Goal: Task Accomplishment & Management: Manage account settings

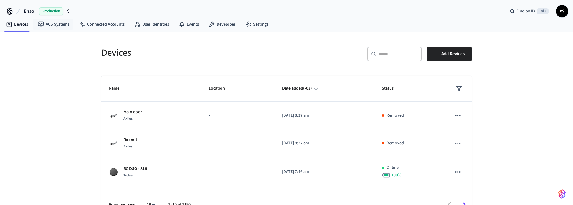
click at [58, 13] on span "Production" at bounding box center [51, 11] width 24 height 8
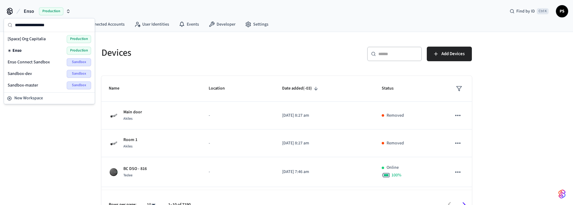
click at [79, 64] on span "Sandbox" at bounding box center [79, 62] width 24 height 8
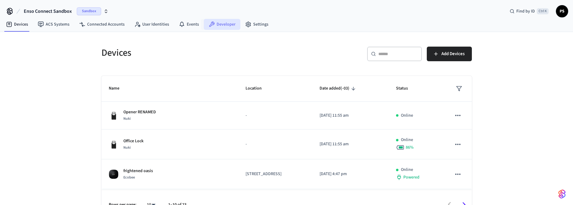
click at [215, 19] on link "Developer" at bounding box center [222, 24] width 37 height 11
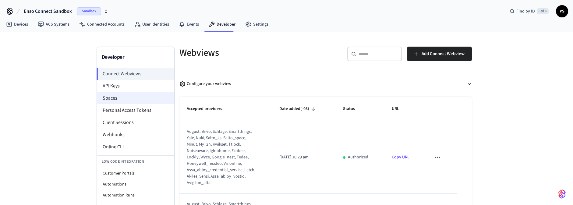
click at [134, 100] on li "Spaces" at bounding box center [135, 98] width 77 height 12
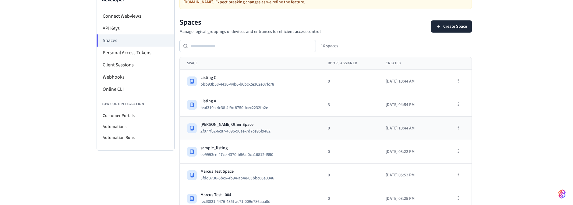
scroll to position [73, 0]
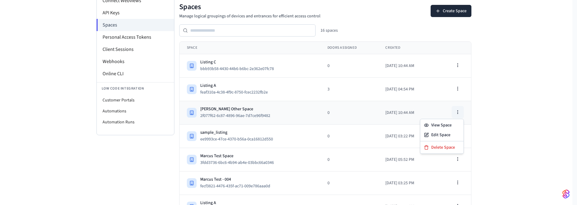
click at [458, 111] on circle "button" at bounding box center [458, 111] width 0 height 0
click at [448, 145] on div "Delete Space" at bounding box center [442, 147] width 41 height 10
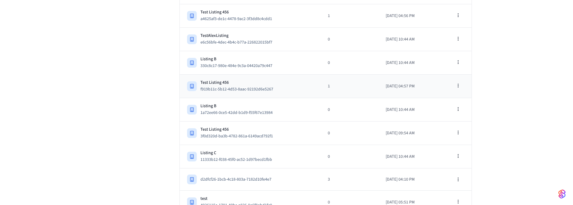
scroll to position [271, 0]
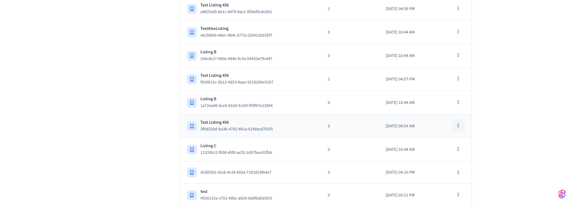
click at [457, 123] on icon "button" at bounding box center [458, 125] width 5 height 5
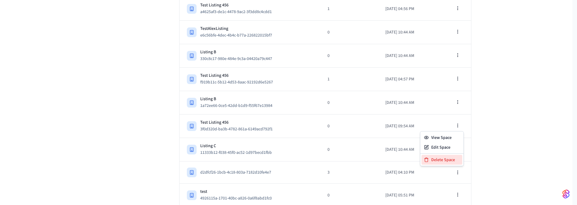
click at [433, 161] on div "Delete Space" at bounding box center [442, 160] width 41 height 10
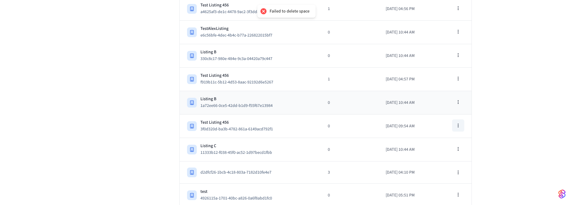
scroll to position [234, 0]
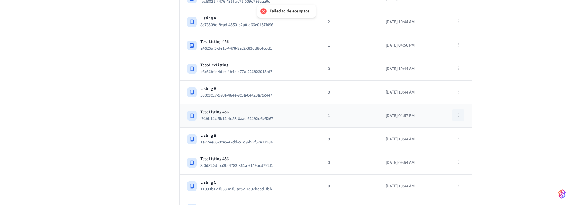
click at [459, 113] on button "button" at bounding box center [458, 115] width 12 height 12
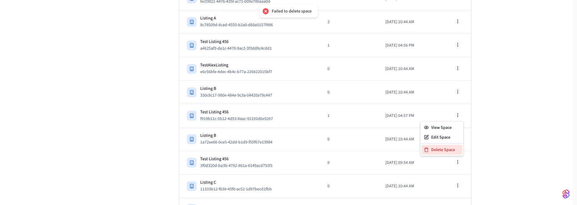
click at [443, 145] on div "Delete Space" at bounding box center [442, 150] width 41 height 10
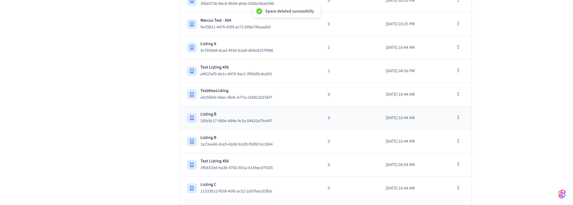
scroll to position [198, 0]
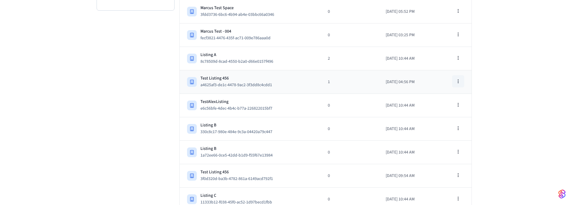
click at [461, 77] on button "button" at bounding box center [458, 81] width 12 height 12
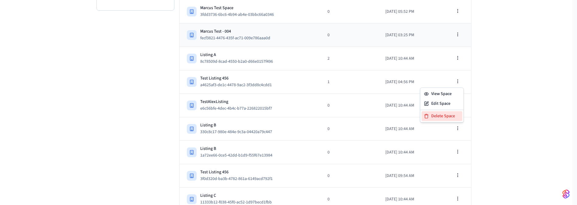
drag, startPoint x: 442, startPoint y: 114, endPoint x: 341, endPoint y: 38, distance: 125.7
click at [441, 114] on div "Delete Space" at bounding box center [442, 116] width 41 height 10
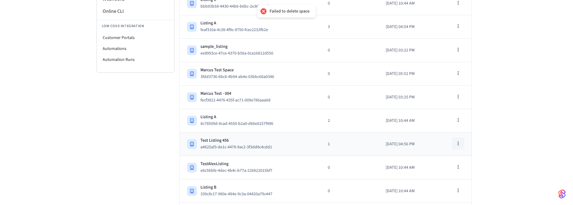
scroll to position [125, 0]
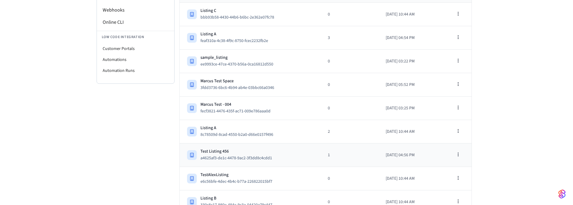
click at [255, 145] on td "Test Listing 456 a4625af3-de1c-4478-9ac2-3f3dd8c4cdd1" at bounding box center [250, 154] width 141 height 23
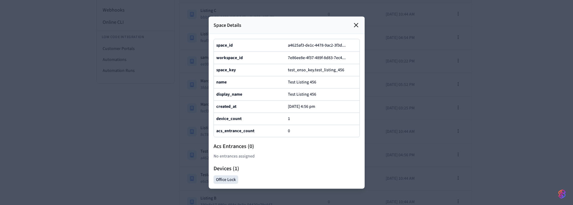
click at [355, 21] on icon at bounding box center [355, 24] width 7 height 7
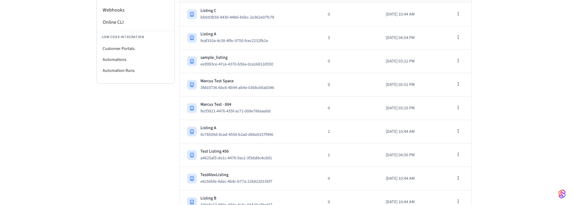
click at [62, 139] on div "Developer Connect Webviews API Keys Spaces Personal Access Tokens Client Sessio…" at bounding box center [286, 118] width 573 height 422
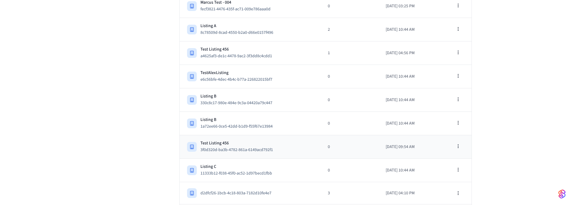
scroll to position [248, 0]
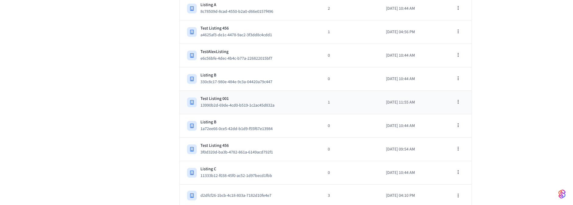
click at [288, 101] on div "Test Listing 001 13990b2d-69de-4cd0-b519-1c2ac45d832a" at bounding box center [250, 102] width 126 height 13
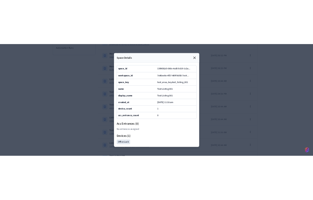
scroll to position [174, 0]
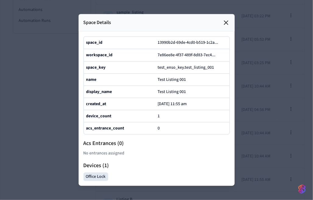
click at [284, 65] on div at bounding box center [156, 100] width 313 height 200
click at [234, 14] on div "Space Details" at bounding box center [157, 22] width 156 height 17
click at [224, 21] on icon at bounding box center [226, 23] width 4 height 4
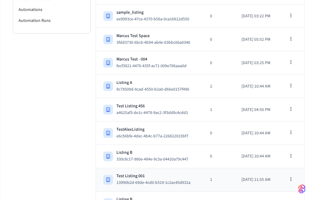
click at [178, 174] on div "Test Listing 001" at bounding box center [156, 177] width 79 height 6
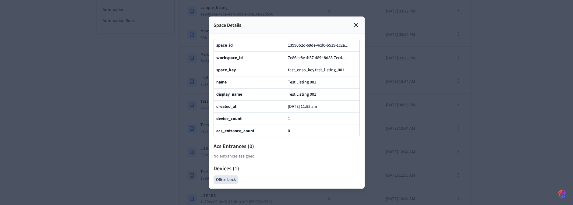
click at [437, 77] on div at bounding box center [286, 102] width 573 height 205
click at [354, 21] on icon at bounding box center [355, 24] width 7 height 7
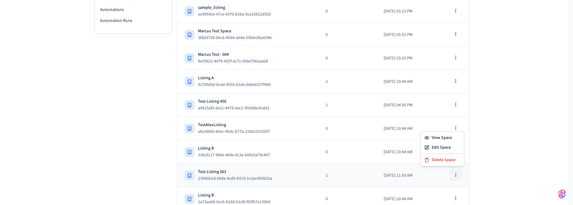
click at [458, 174] on icon "button" at bounding box center [455, 174] width 5 height 5
click at [438, 160] on div "Delete Space" at bounding box center [442, 160] width 41 height 10
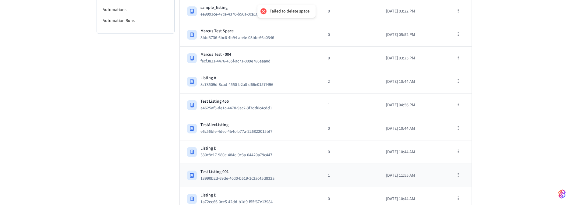
click at [255, 164] on td "Test Listing 001 13990b2d-69de-4cd0-b519-1c2ac45d832a" at bounding box center [250, 175] width 141 height 23
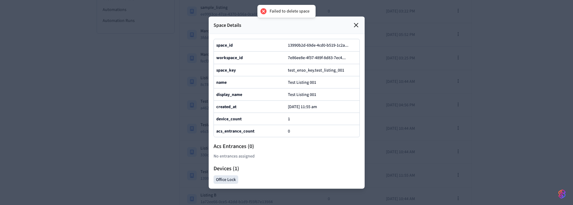
click at [317, 109] on p "[DATE] 11:55 am" at bounding box center [302, 106] width 29 height 5
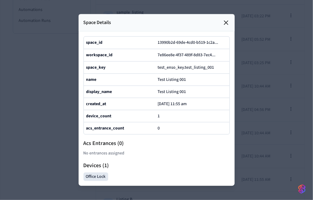
click at [287, 132] on div at bounding box center [156, 100] width 313 height 200
click at [225, 19] on icon at bounding box center [225, 22] width 7 height 7
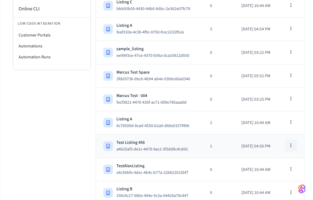
click at [293, 145] on icon "button" at bounding box center [290, 145] width 5 height 5
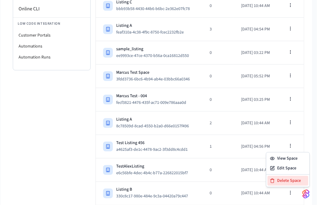
click at [284, 179] on div "Delete Space" at bounding box center [288, 181] width 41 height 10
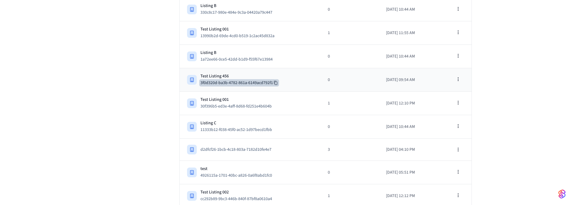
scroll to position [318, 0]
click at [299, 184] on td "Test Listing 002 cc292b89-9bc3-446b-840f-87bf8a0610a4" at bounding box center [250, 195] width 141 height 23
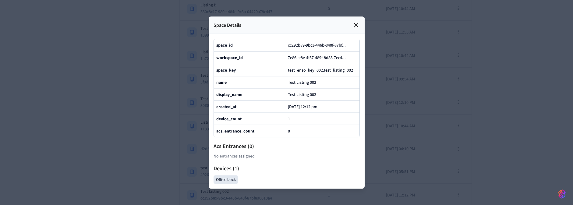
drag, startPoint x: 354, startPoint y: 10, endPoint x: 295, endPoint y: 167, distance: 167.6
click at [295, 167] on div "Space Details space_id cc292b89-9bc3-446b-840f-87bf ... workspace_id 7e86ee8e-4…" at bounding box center [287, 102] width 156 height 172
drag, startPoint x: 355, startPoint y: 8, endPoint x: 339, endPoint y: 46, distance: 41.2
click at [353, 21] on icon at bounding box center [355, 24] width 7 height 7
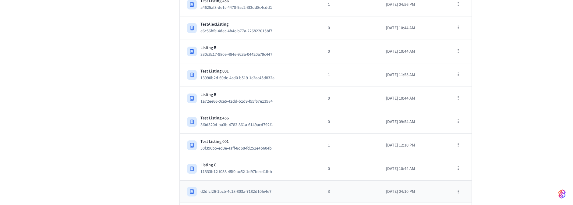
scroll to position [318, 0]
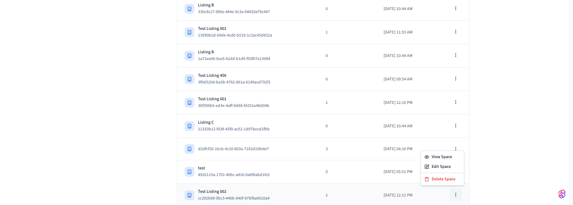
click at [457, 192] on icon "button" at bounding box center [455, 194] width 5 height 5
click at [438, 166] on div "Edit Space" at bounding box center [442, 167] width 41 height 10
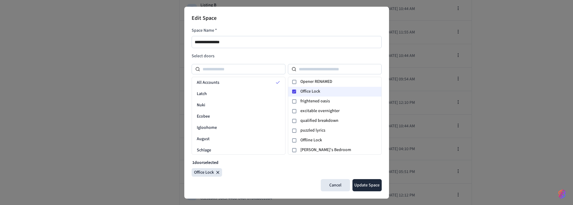
click at [293, 92] on icon at bounding box center [294, 92] width 4 height 4
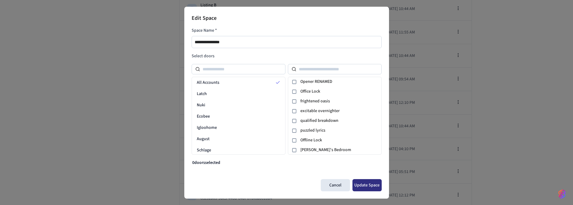
click at [366, 185] on button "Update Space" at bounding box center [366, 185] width 29 height 12
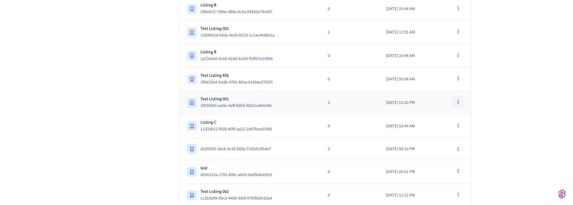
click at [459, 100] on icon "button" at bounding box center [458, 102] width 5 height 5
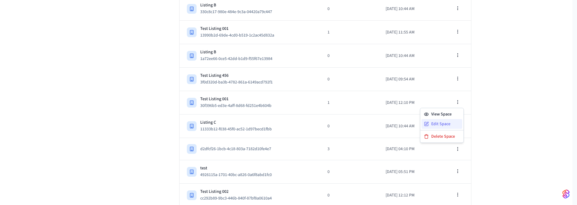
click at [445, 124] on div "Edit Space" at bounding box center [442, 124] width 41 height 10
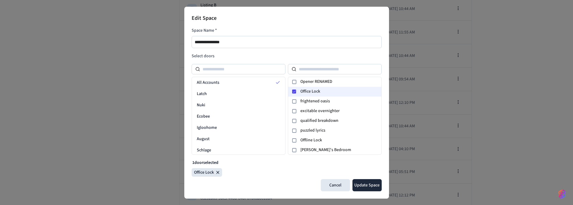
click at [294, 92] on icon at bounding box center [294, 92] width 4 height 4
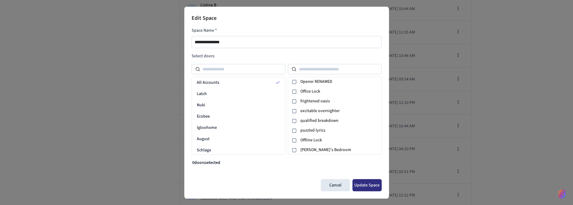
click at [365, 183] on button "Update Space" at bounding box center [366, 185] width 29 height 12
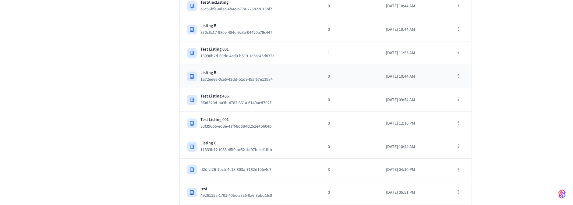
scroll to position [281, 0]
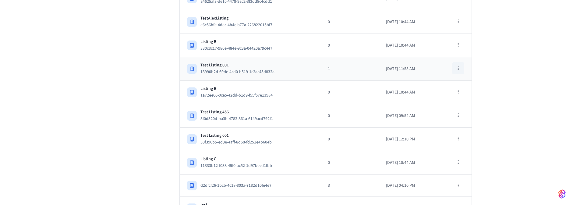
click at [457, 66] on icon "button" at bounding box center [458, 68] width 5 height 5
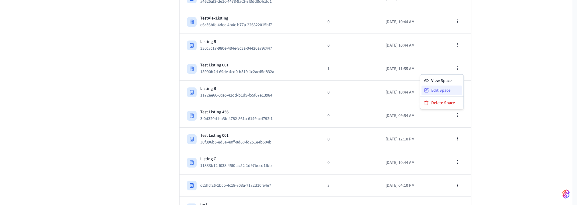
click at [444, 87] on div "Edit Space" at bounding box center [442, 91] width 41 height 10
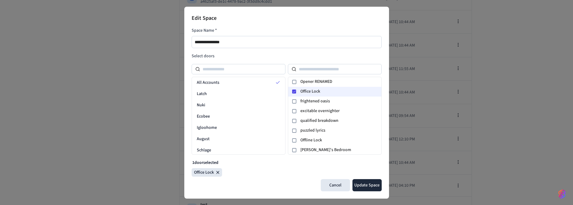
click at [294, 90] on icon at bounding box center [294, 92] width 4 height 4
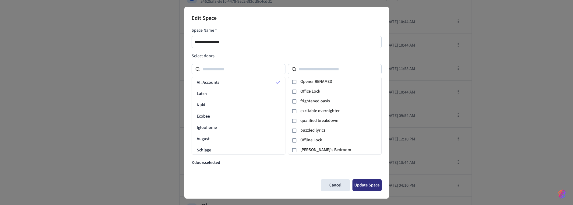
click at [361, 182] on button "Update Space" at bounding box center [366, 185] width 29 height 12
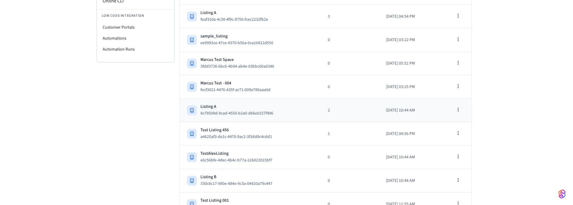
scroll to position [135, 0]
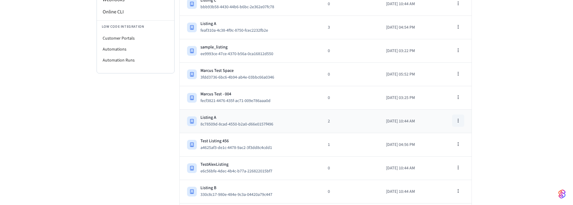
click at [451, 118] on td at bounding box center [453, 121] width 35 height 22
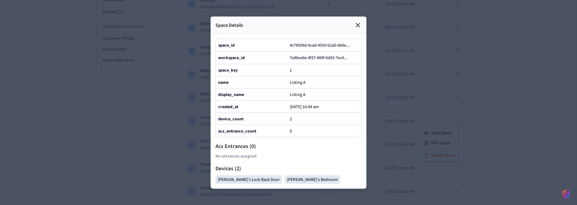
drag, startPoint x: 358, startPoint y: 10, endPoint x: 389, endPoint y: 53, distance: 52.5
click at [358, 21] on icon at bounding box center [357, 24] width 7 height 7
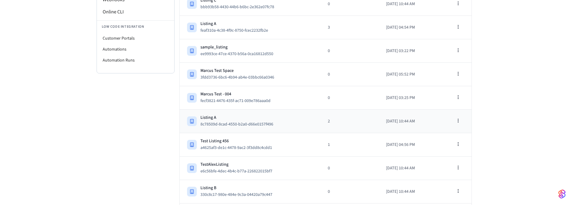
click at [434, 119] on td "[DATE] 10:44 AM" at bounding box center [407, 121] width 58 height 23
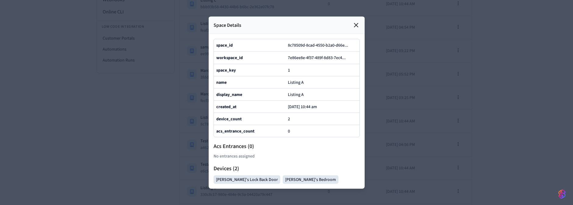
click at [486, 100] on div at bounding box center [286, 102] width 573 height 205
click at [357, 21] on icon at bounding box center [355, 24] width 7 height 7
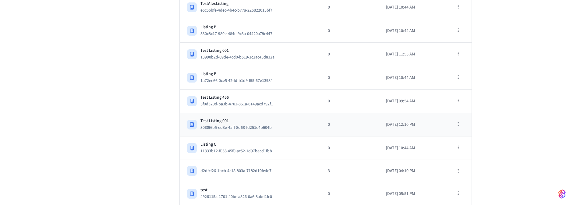
scroll to position [318, 0]
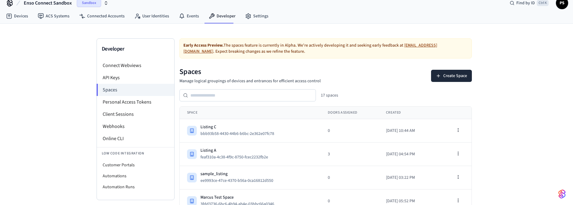
scroll to position [0, 0]
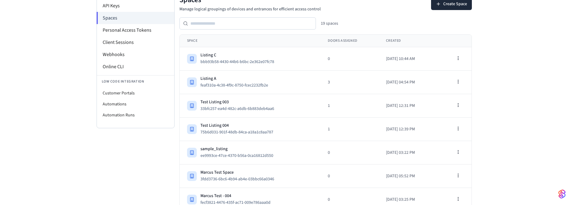
scroll to position [72, 0]
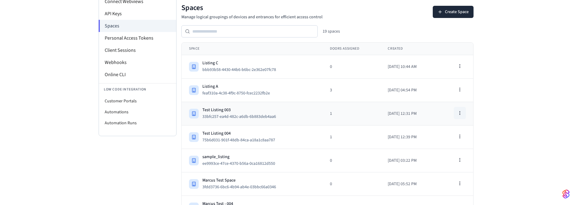
click at [460, 111] on icon "button" at bounding box center [460, 113] width 5 height 5
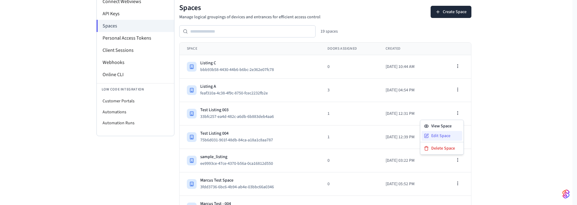
click at [447, 134] on div "Edit Space" at bounding box center [442, 136] width 41 height 10
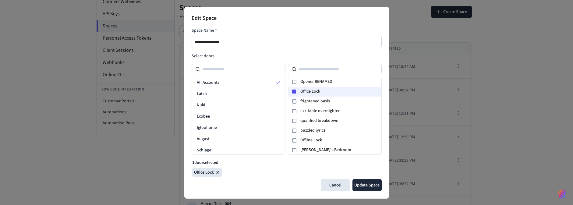
click at [295, 90] on icon at bounding box center [294, 92] width 4 height 4
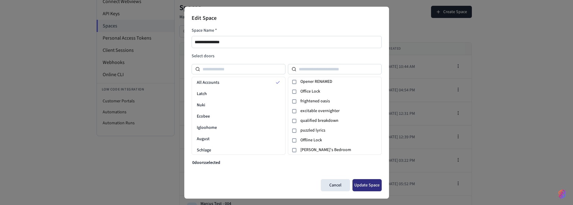
click at [368, 184] on button "Update Space" at bounding box center [366, 185] width 29 height 12
click at [501, 86] on div "**********" at bounding box center [286, 102] width 573 height 205
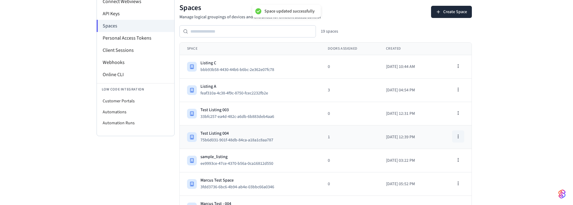
click at [457, 135] on icon "button" at bounding box center [458, 136] width 5 height 5
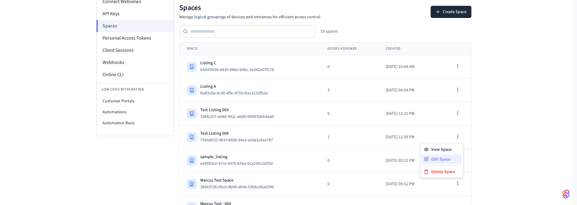
click at [449, 157] on div "Edit Space" at bounding box center [442, 159] width 41 height 10
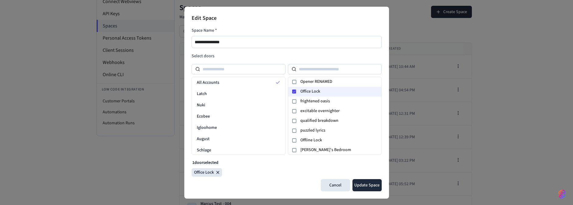
click at [295, 90] on icon at bounding box center [294, 92] width 4 height 4
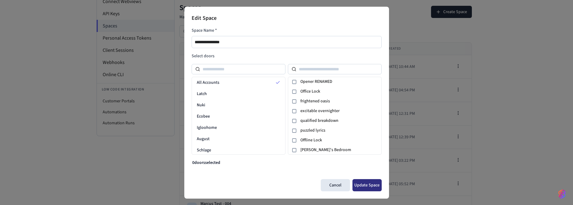
click at [365, 185] on button "Update Space" at bounding box center [366, 185] width 29 height 12
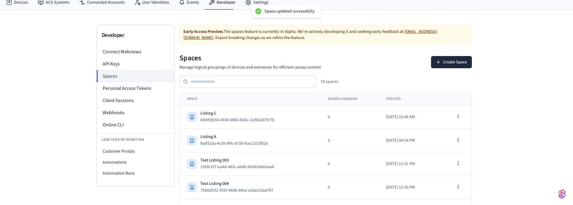
scroll to position [0, 0]
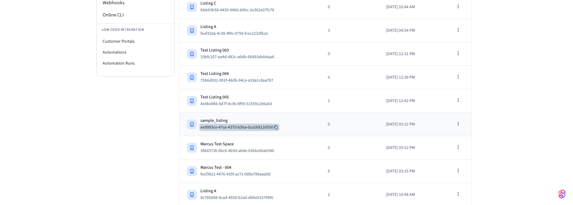
scroll to position [146, 0]
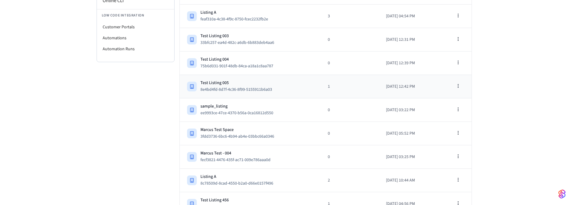
click at [275, 77] on td "Test Listing 005 8e4bd4fd-8d7f-4c36-8f99-5155911b6a03" at bounding box center [250, 86] width 141 height 23
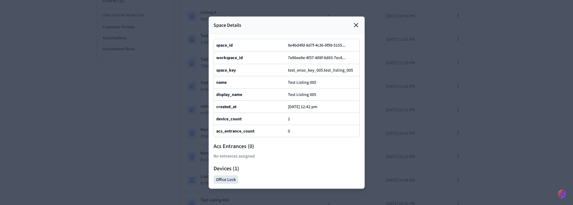
click at [424, 96] on div at bounding box center [286, 102] width 573 height 205
click at [357, 21] on icon at bounding box center [355, 24] width 7 height 7
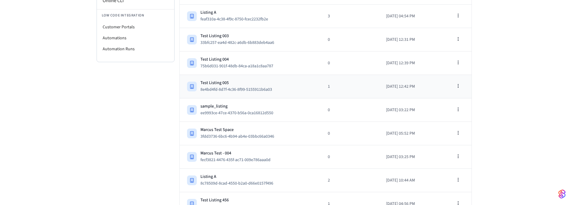
click at [290, 83] on div "Test Listing 005 8e4bd4fd-8d7f-4c36-8f99-5155911b6a03" at bounding box center [250, 86] width 126 height 13
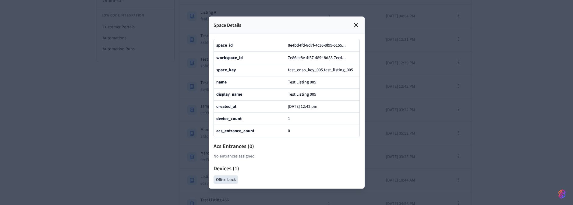
click at [417, 151] on div at bounding box center [286, 102] width 573 height 205
click at [357, 23] on icon at bounding box center [356, 25] width 4 height 4
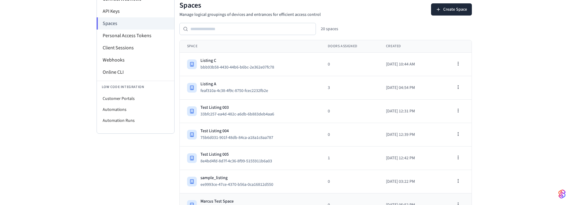
scroll to position [73, 0]
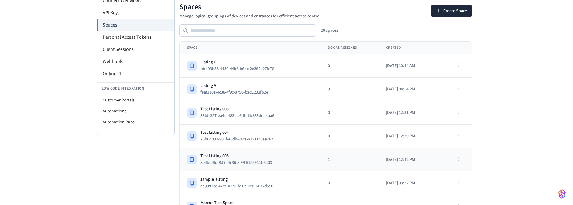
click at [305, 157] on div "Test Listing 005 8e4bd4fd-8d7f-4c36-8f99-5155911b6a03" at bounding box center [250, 159] width 126 height 13
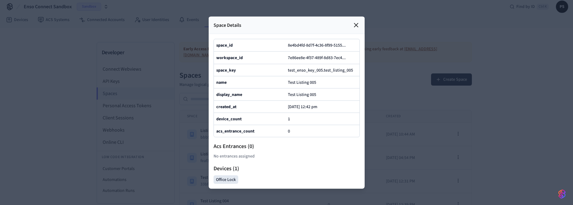
scroll to position [0, 0]
click at [356, 21] on icon at bounding box center [355, 24] width 7 height 7
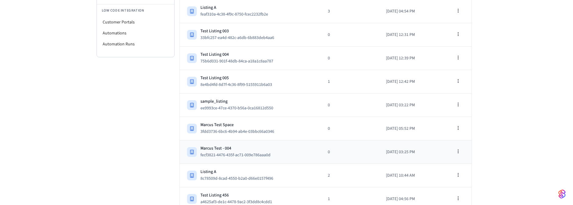
scroll to position [146, 0]
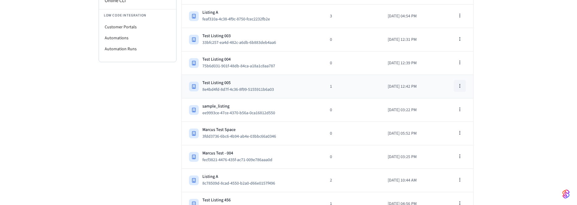
click at [458, 83] on icon "button" at bounding box center [460, 85] width 5 height 5
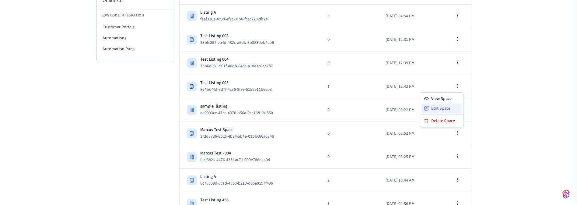
click at [442, 105] on div "Edit Space" at bounding box center [442, 109] width 41 height 10
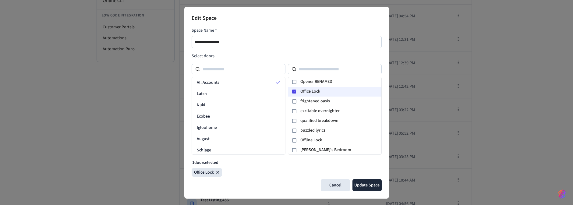
click at [294, 92] on icon at bounding box center [294, 92] width 4 height 4
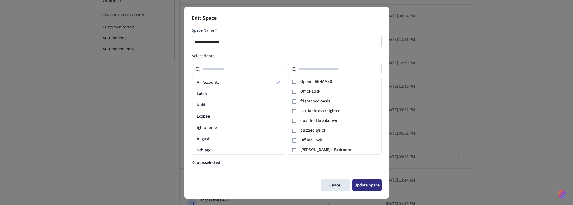
click at [371, 183] on button "Update Space" at bounding box center [366, 185] width 29 height 12
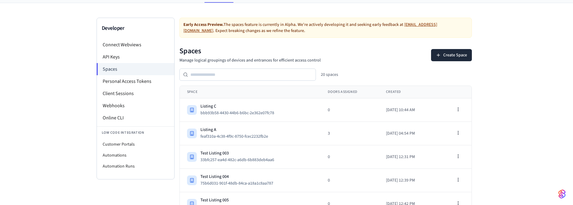
scroll to position [0, 0]
